Goal: Transaction & Acquisition: Purchase product/service

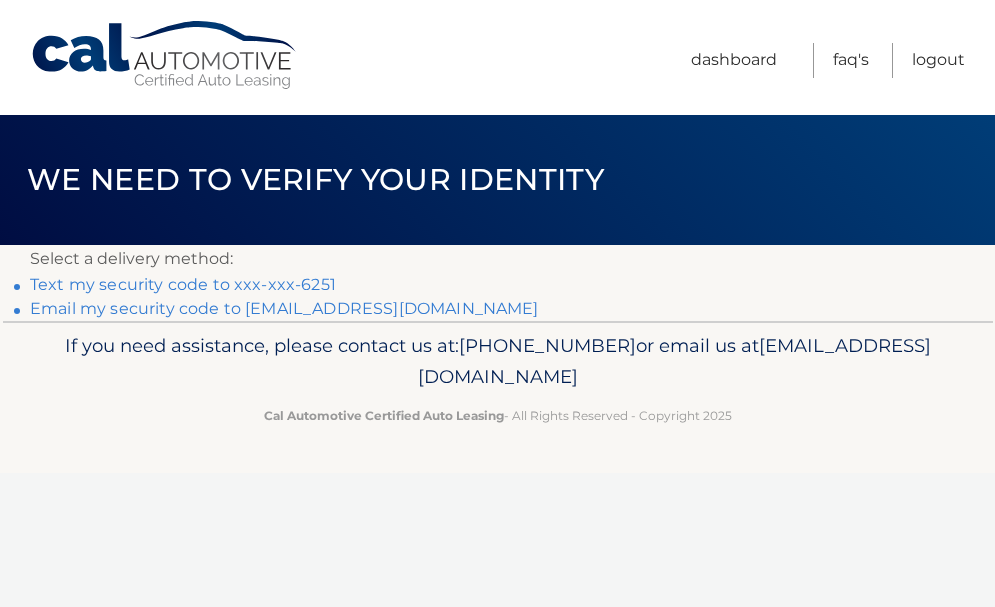
click at [271, 311] on link "Email my security code to b******@verizon.net" at bounding box center [284, 308] width 509 height 19
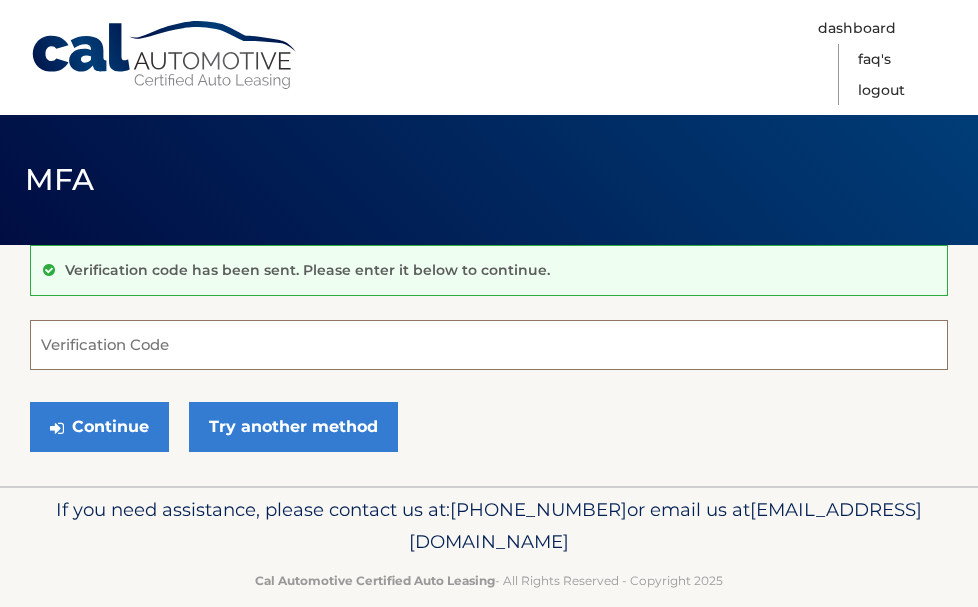
paste input "493845"
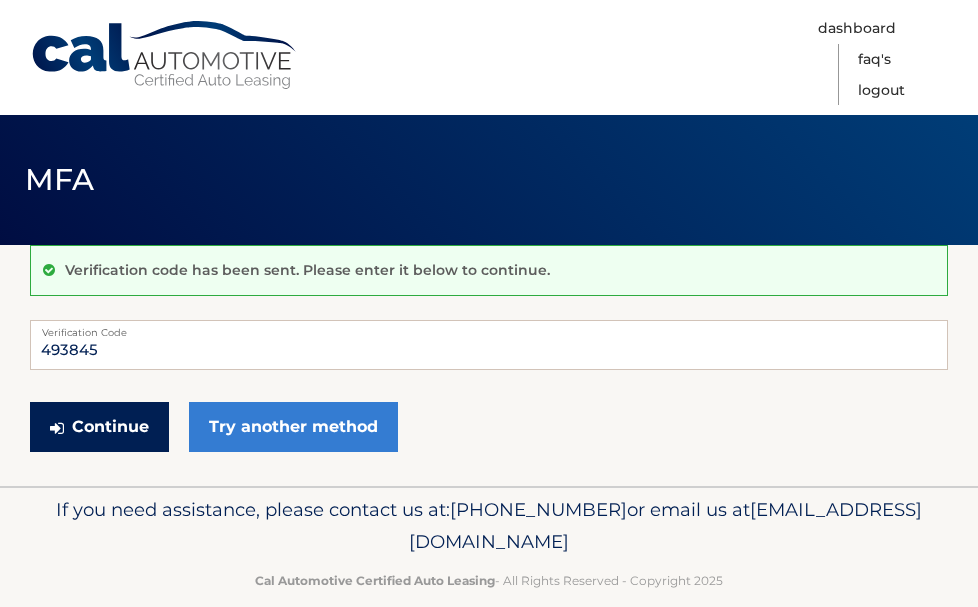
click at [117, 418] on button "Continue" at bounding box center [99, 427] width 139 height 50
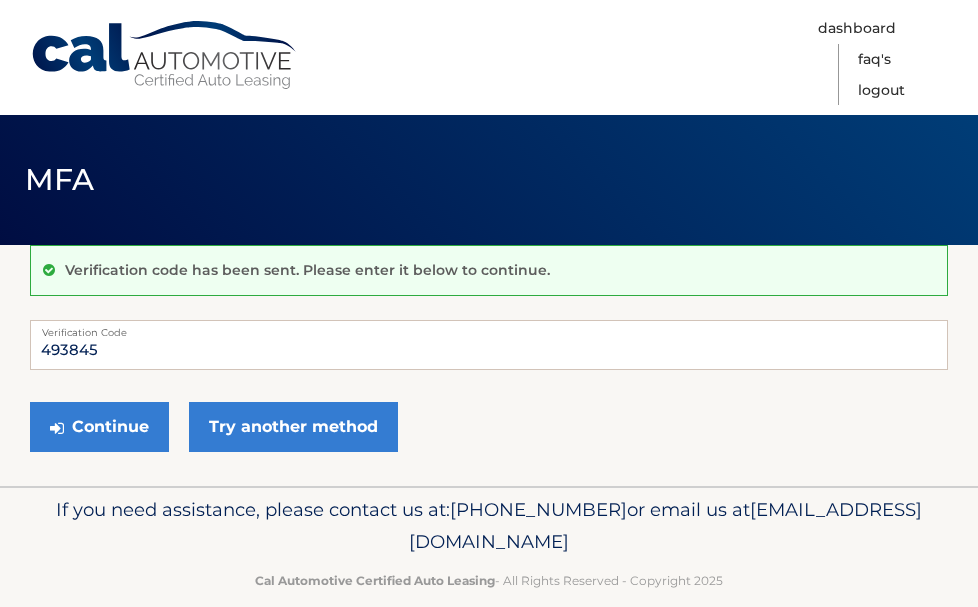
drag, startPoint x: 728, startPoint y: 429, endPoint x: 710, endPoint y: 418, distance: 21.1
click at [725, 429] on div "Continue Try another method" at bounding box center [489, 428] width 918 height 68
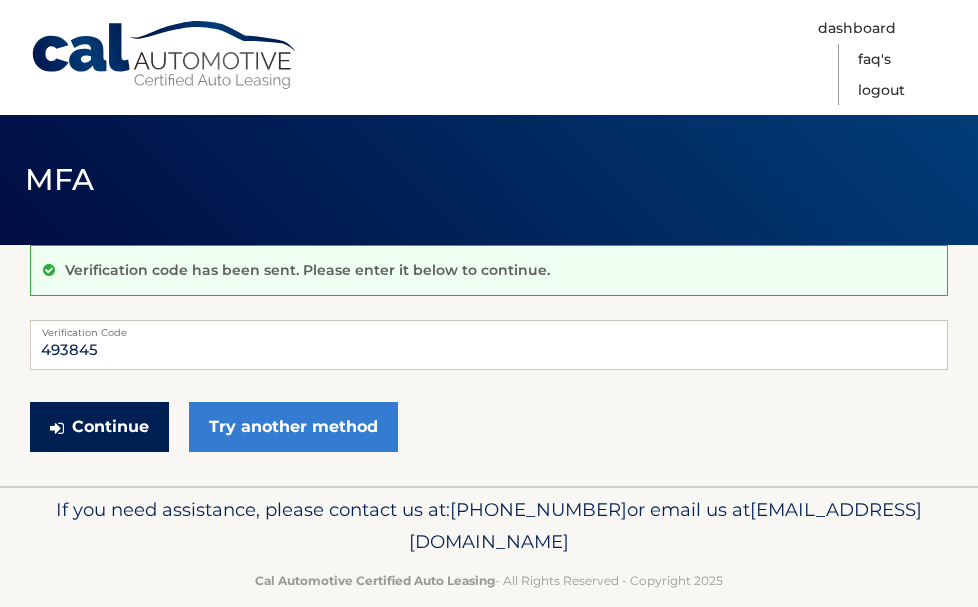
click at [101, 423] on button "Continue" at bounding box center [99, 427] width 139 height 50
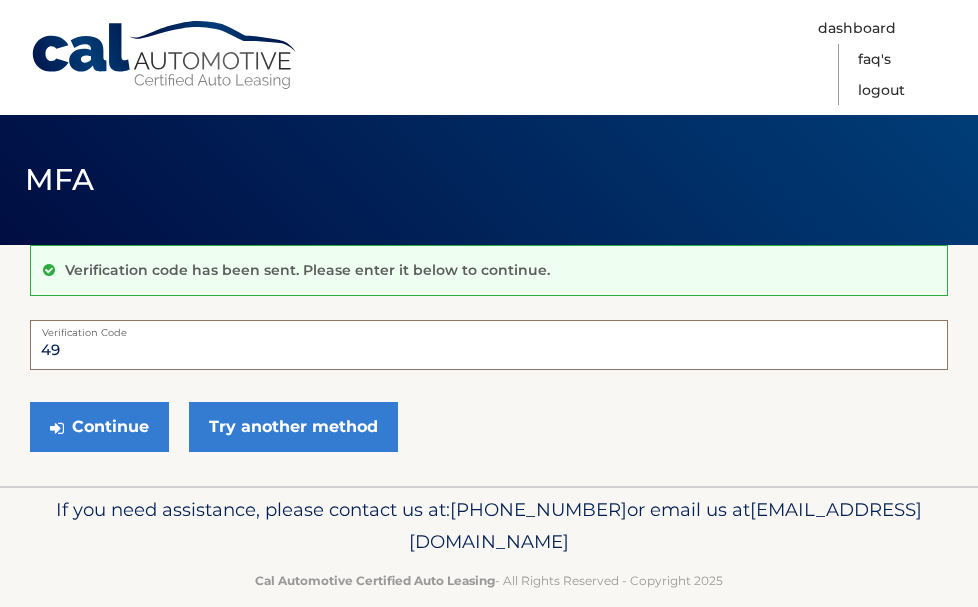
type input "4"
paste input "493845"
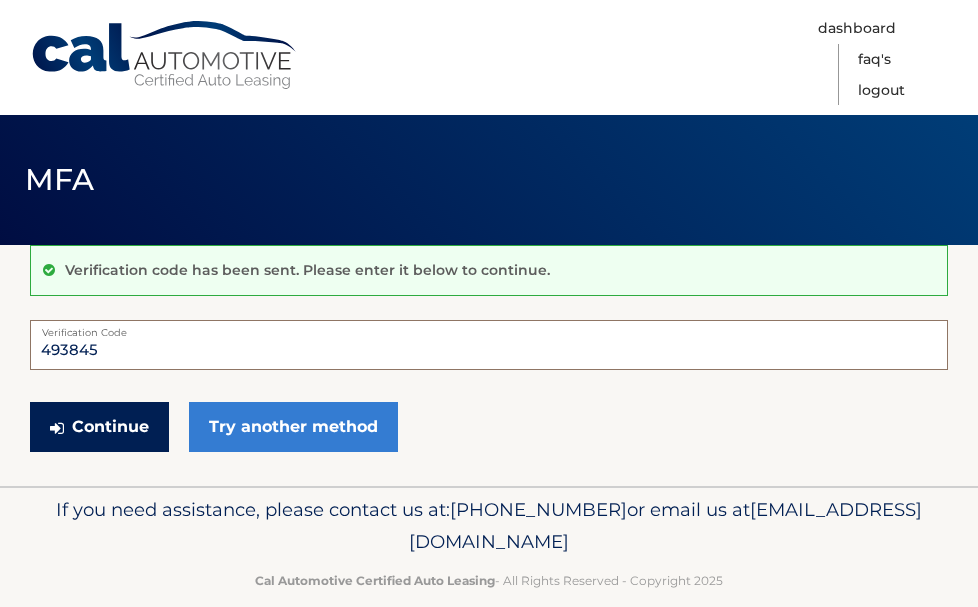
type input "493845"
click at [107, 430] on button "Continue" at bounding box center [99, 427] width 139 height 50
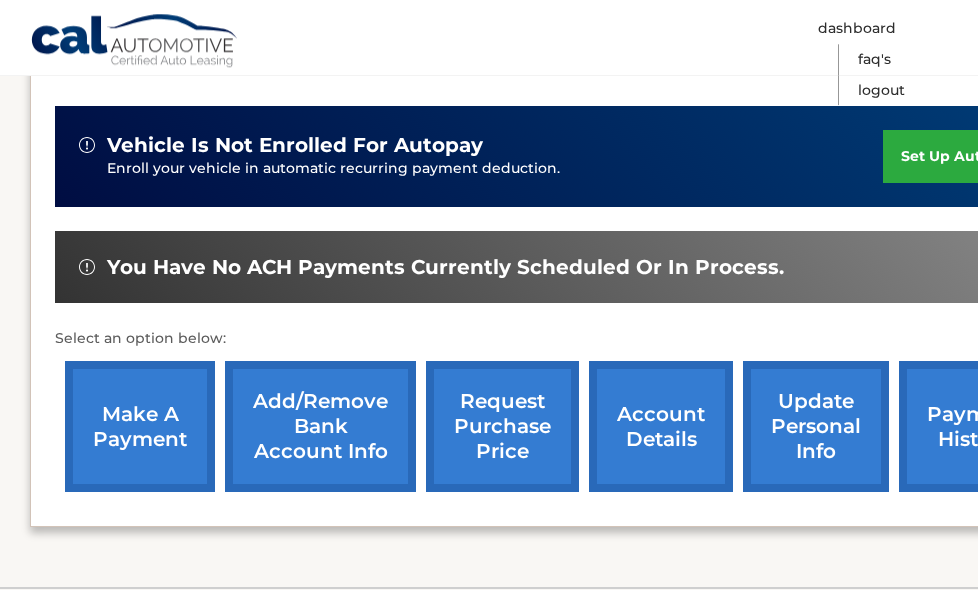
scroll to position [510, 0]
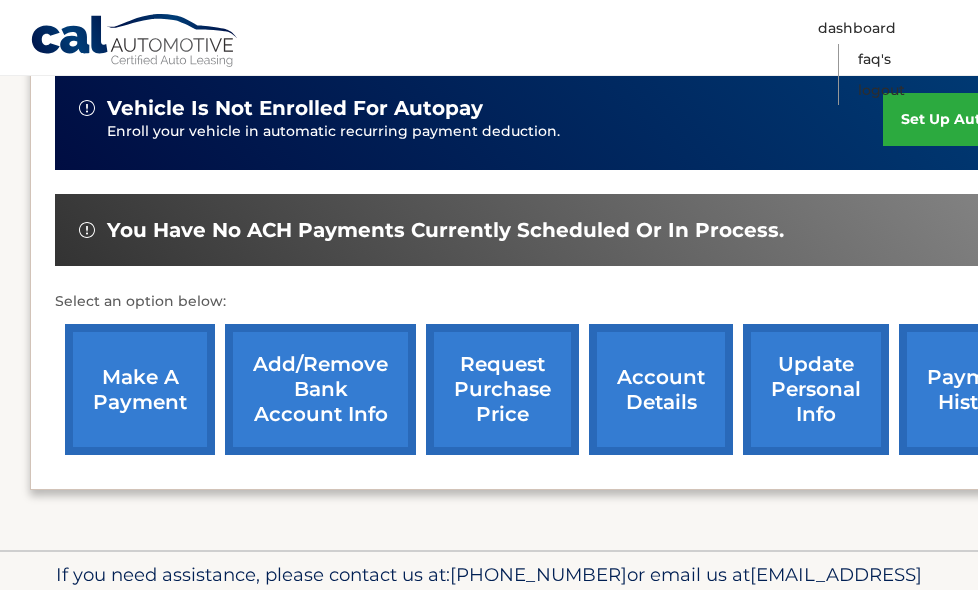
click at [143, 416] on link "make a payment" at bounding box center [140, 389] width 150 height 131
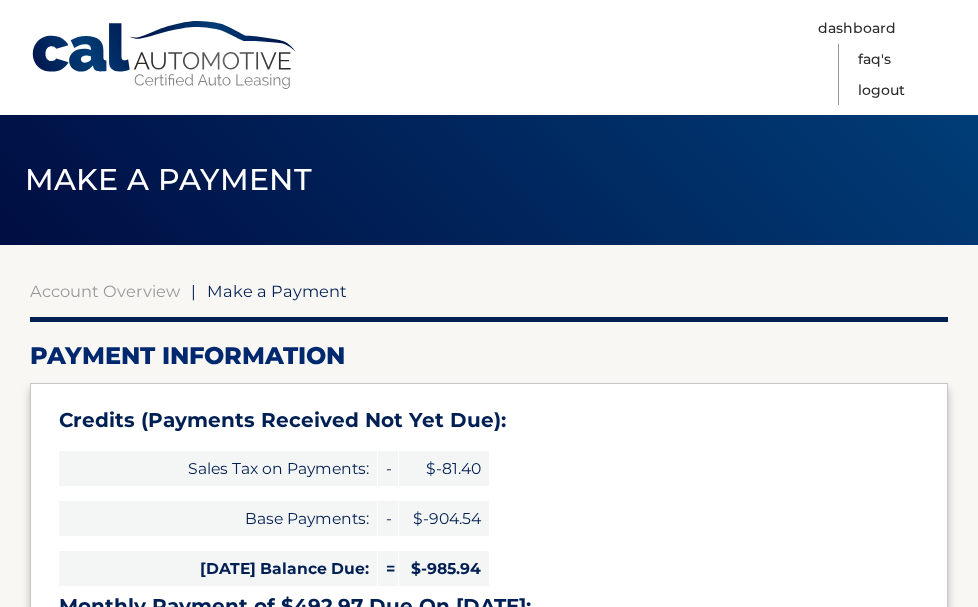
select select "YTUxYzRmMzAtZWViMy00NjQ3LTk3OWYtOGQyYTRiZmYxNTEw"
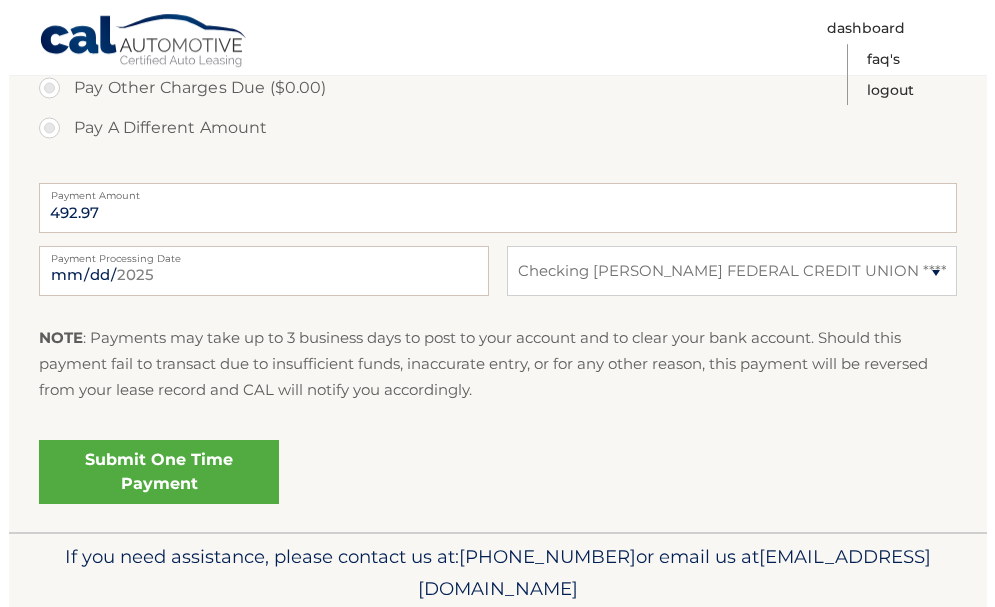
scroll to position [918, 0]
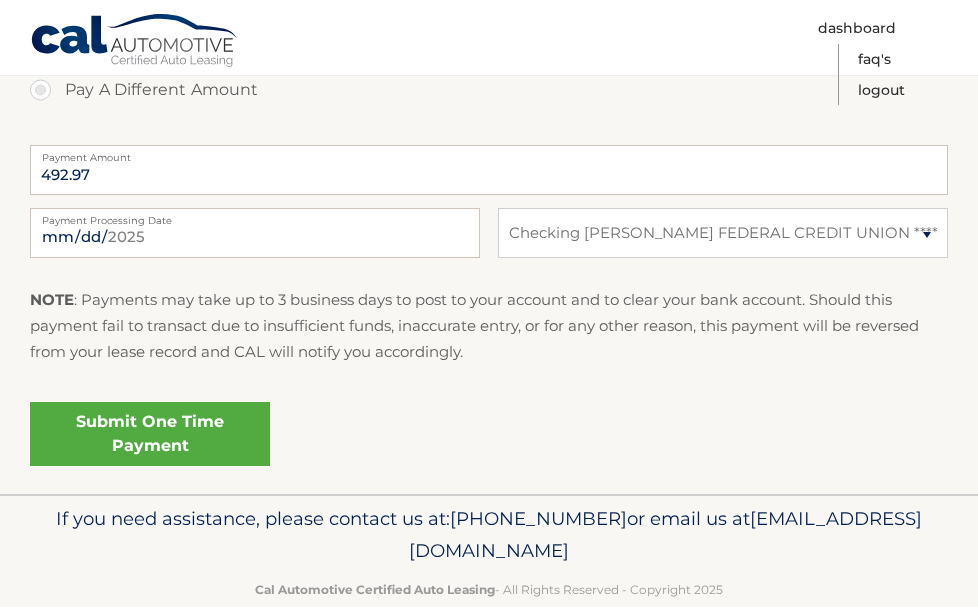
click at [151, 424] on link "Submit One Time Payment" at bounding box center [150, 434] width 240 height 64
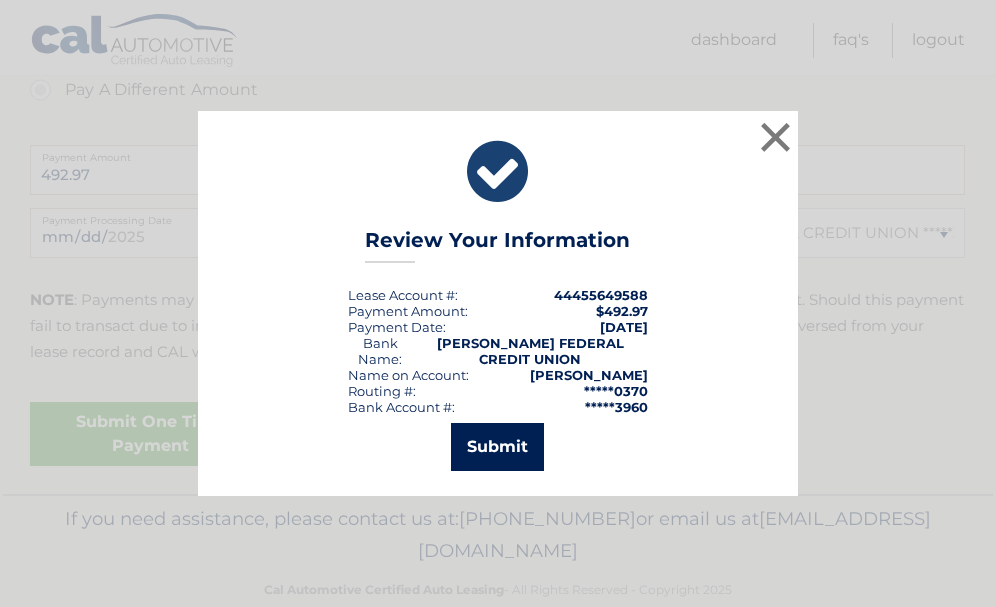
click at [490, 440] on button "Submit" at bounding box center [497, 447] width 93 height 48
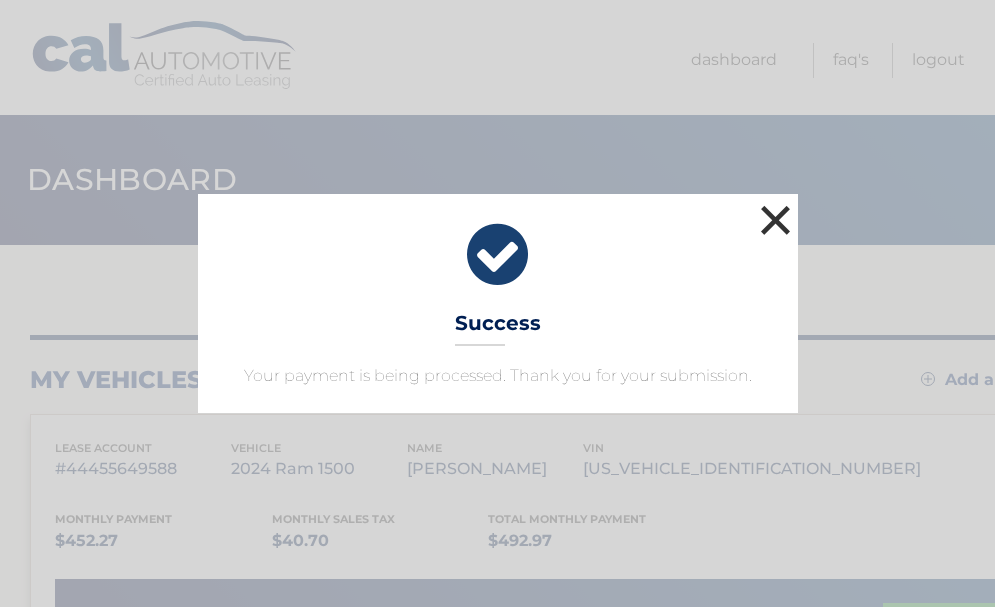
click at [771, 224] on button "×" at bounding box center [776, 220] width 40 height 40
